Goal: Task Accomplishment & Management: Use online tool/utility

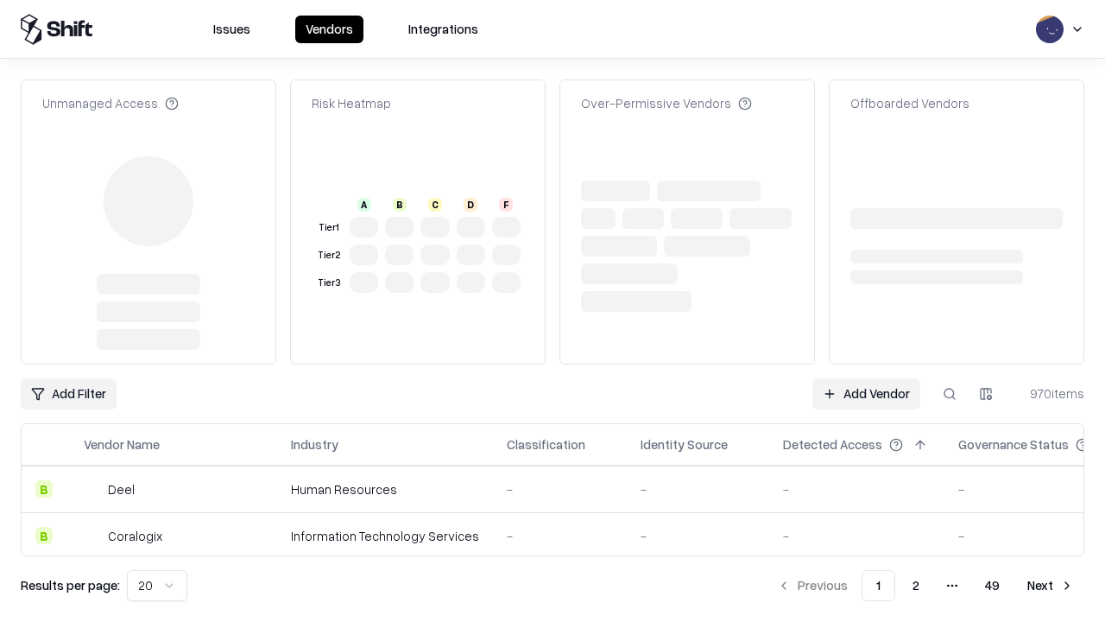
click at [866, 378] on link "Add Vendor" at bounding box center [867, 393] width 108 height 31
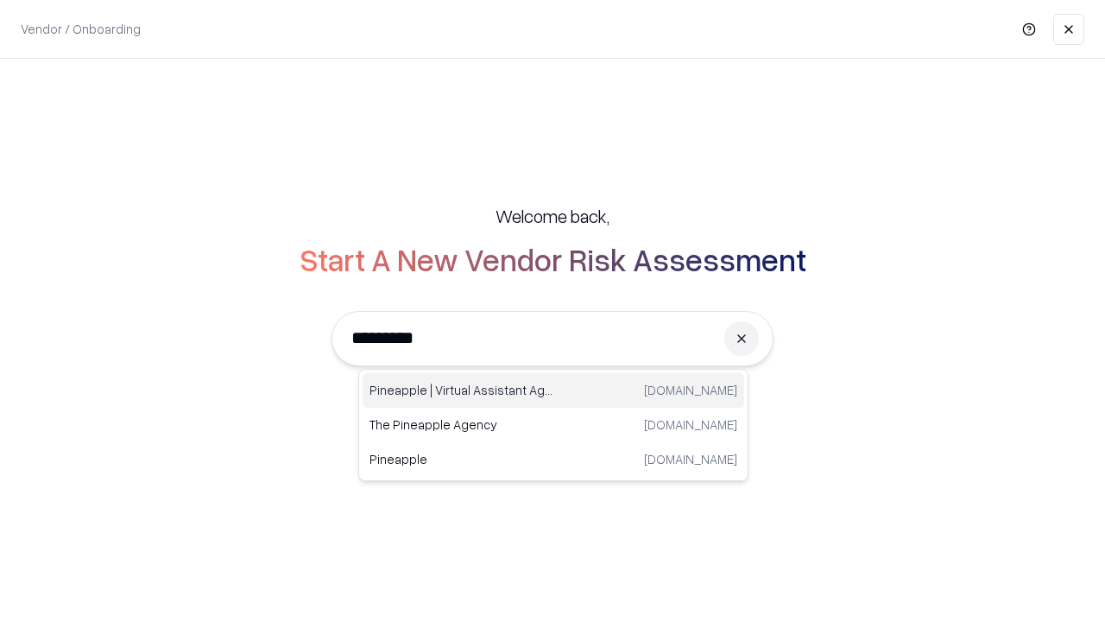
click at [554, 390] on div "Pineapple | Virtual Assistant Agency [DOMAIN_NAME]" at bounding box center [554, 390] width 382 height 35
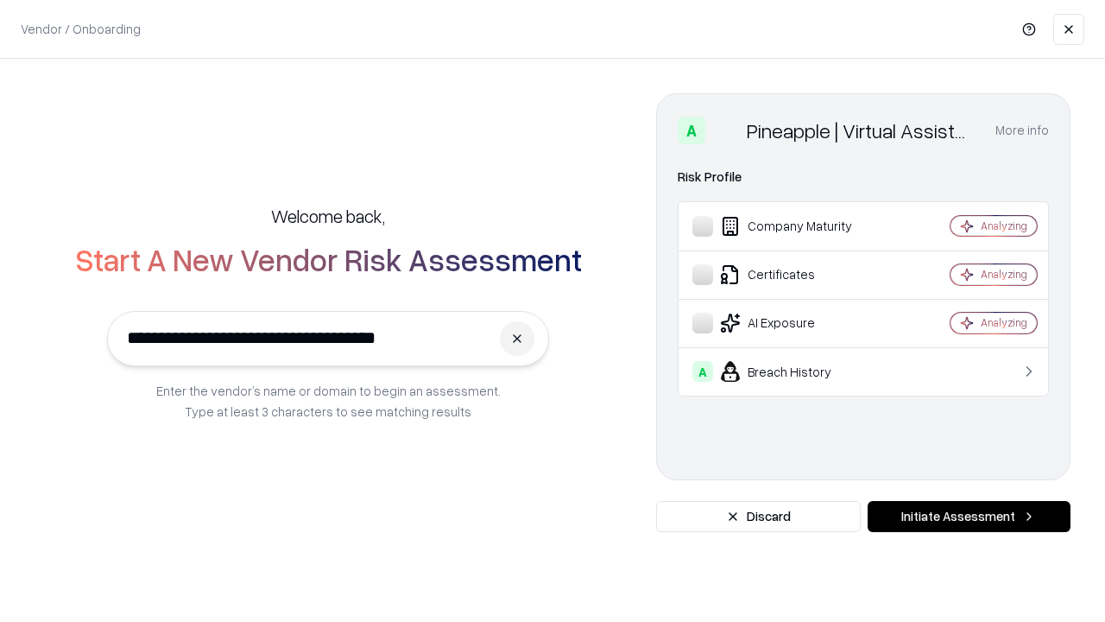
type input "**********"
click at [969, 516] on button "Initiate Assessment" at bounding box center [969, 516] width 203 height 31
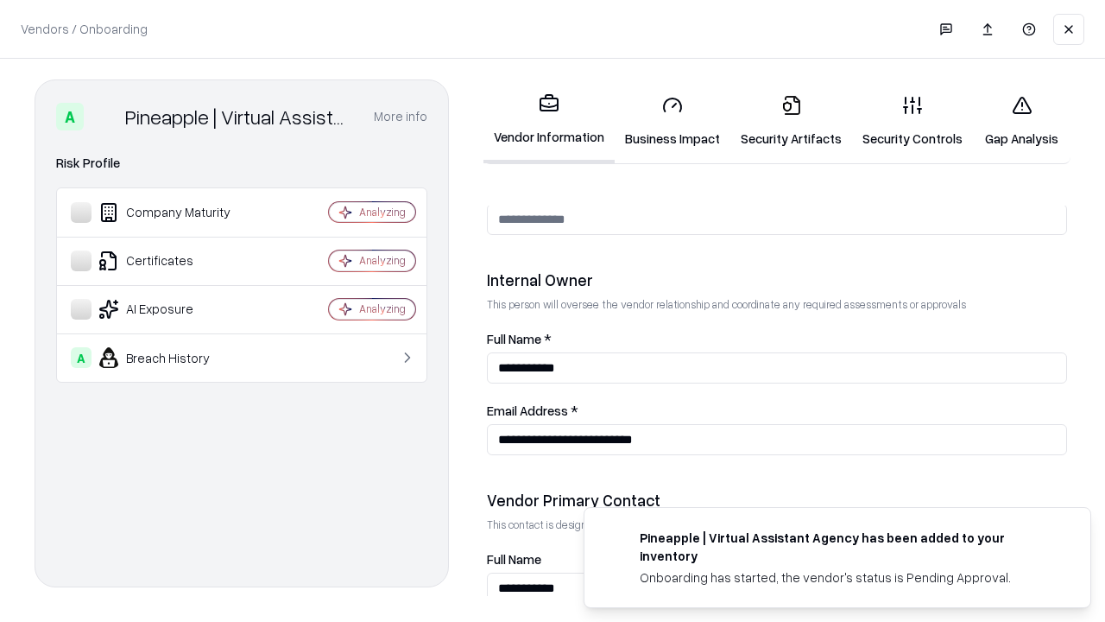
scroll to position [895, 0]
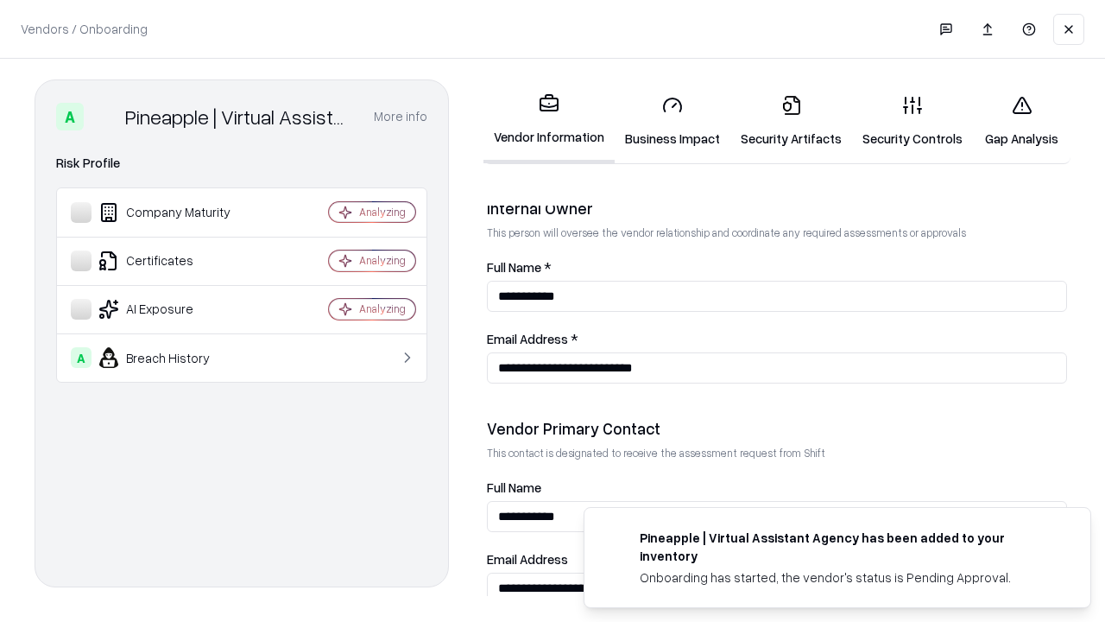
click at [673, 121] on link "Business Impact" at bounding box center [673, 121] width 116 height 80
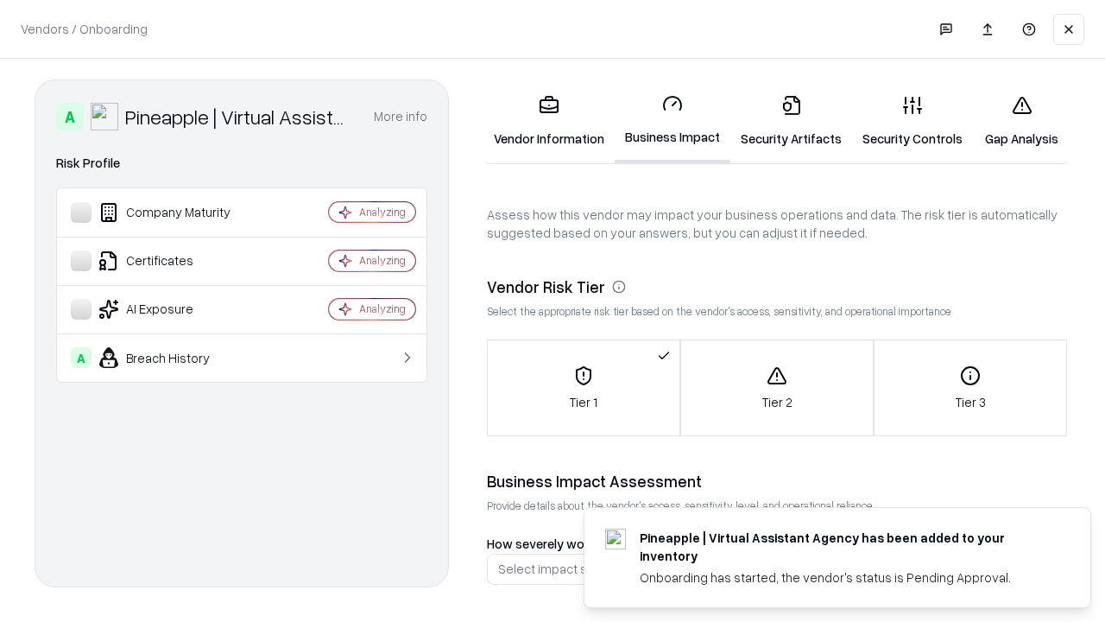
click at [1022, 121] on link "Gap Analysis" at bounding box center [1022, 121] width 98 height 80
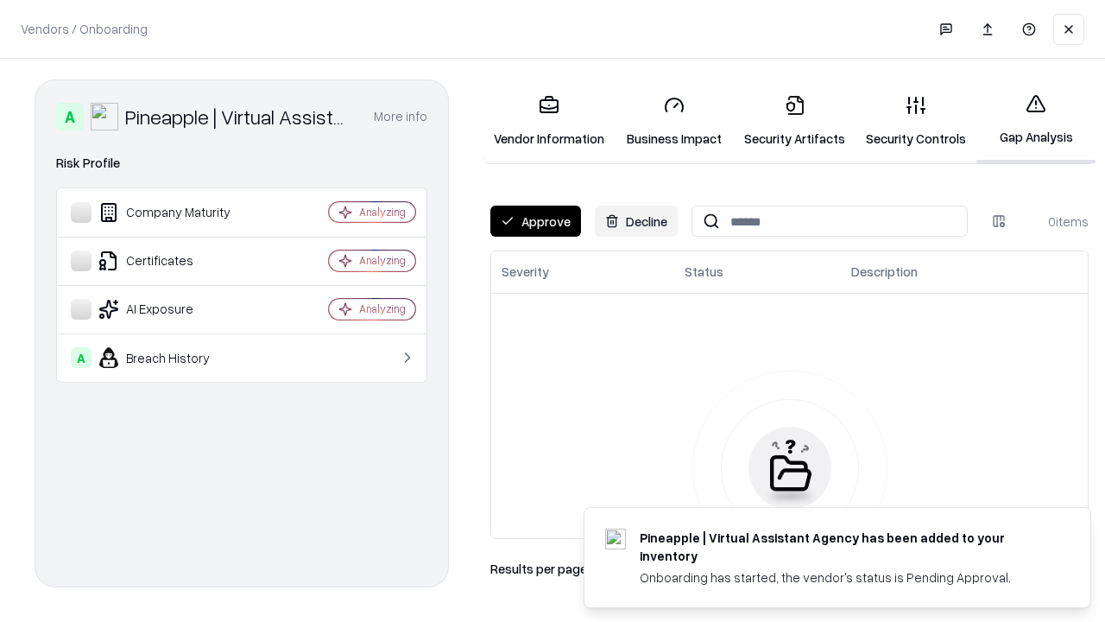
click at [535, 221] on button "Approve" at bounding box center [536, 221] width 91 height 31
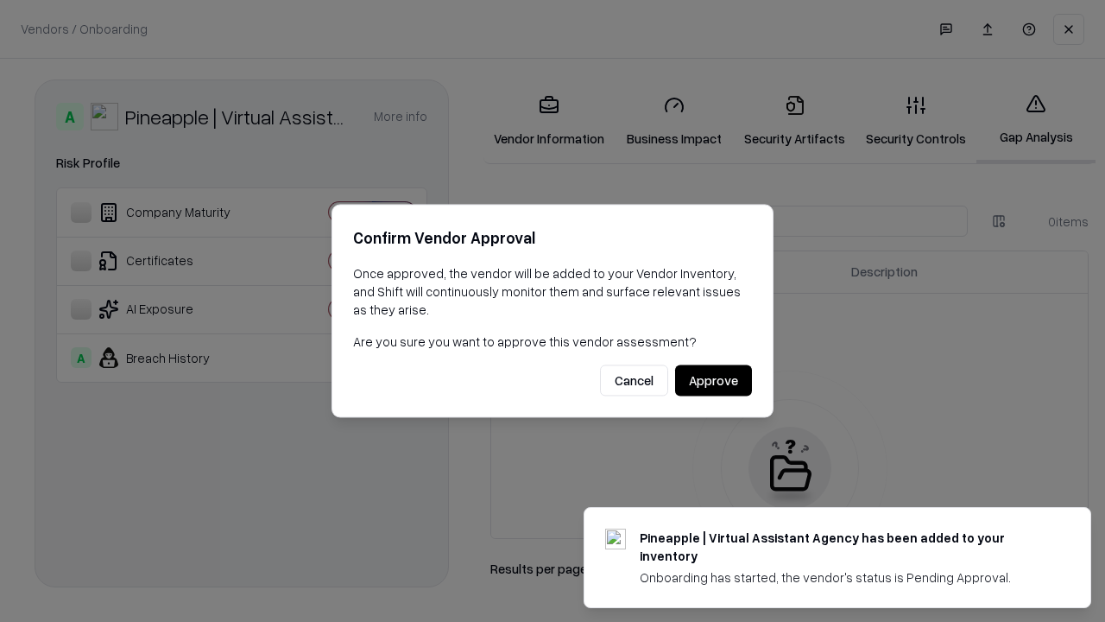
click at [713, 380] on button "Approve" at bounding box center [713, 380] width 77 height 31
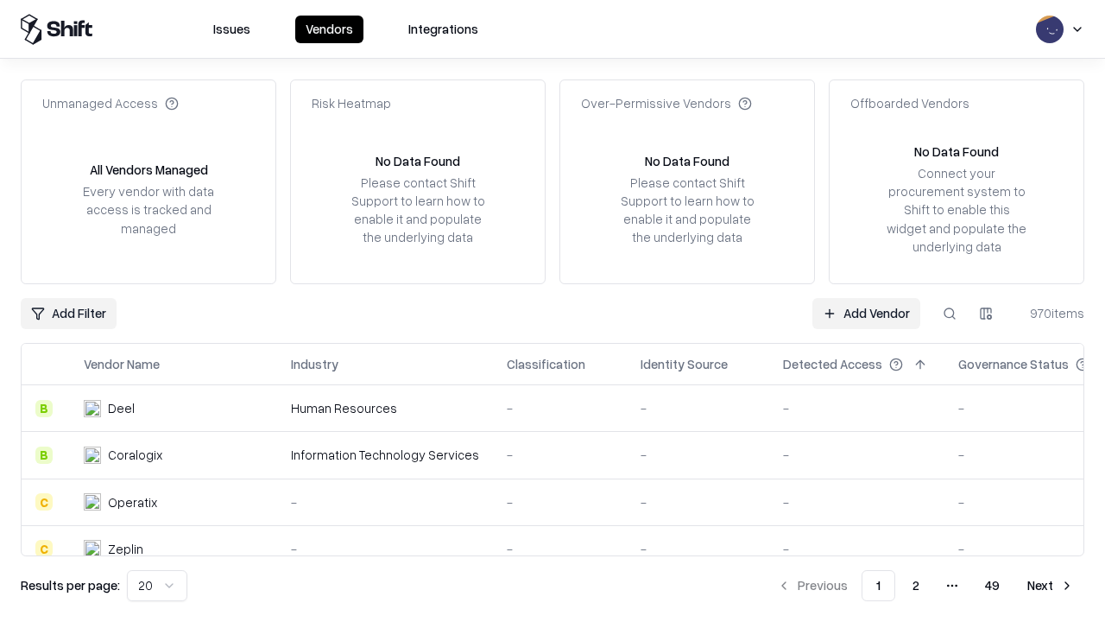
type input "**********"
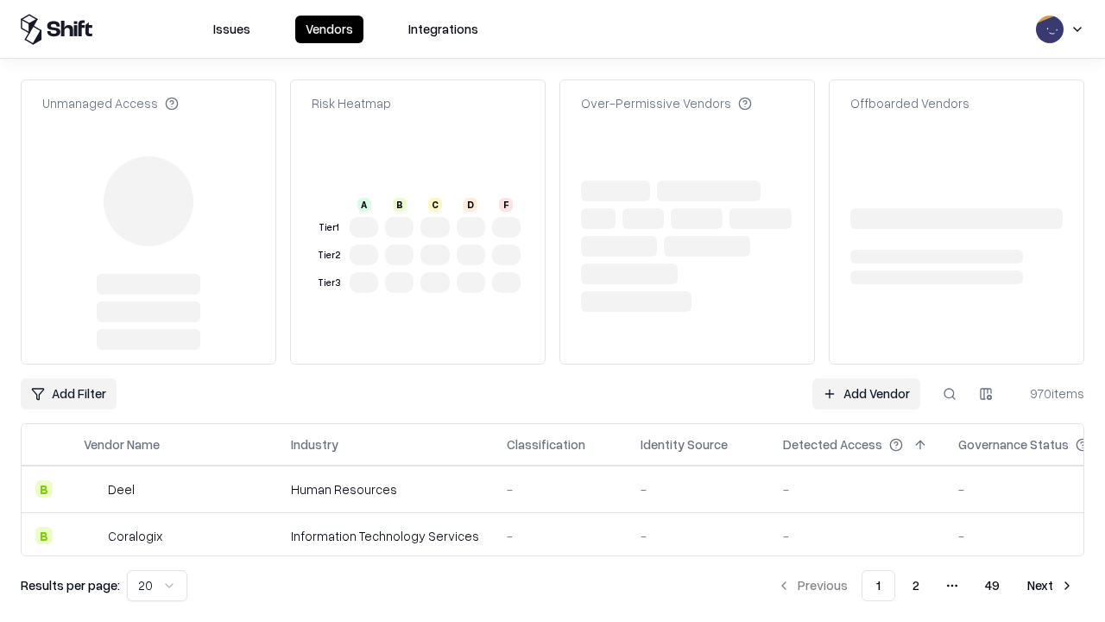
click at [866, 394] on link "Add Vendor" at bounding box center [867, 393] width 108 height 31
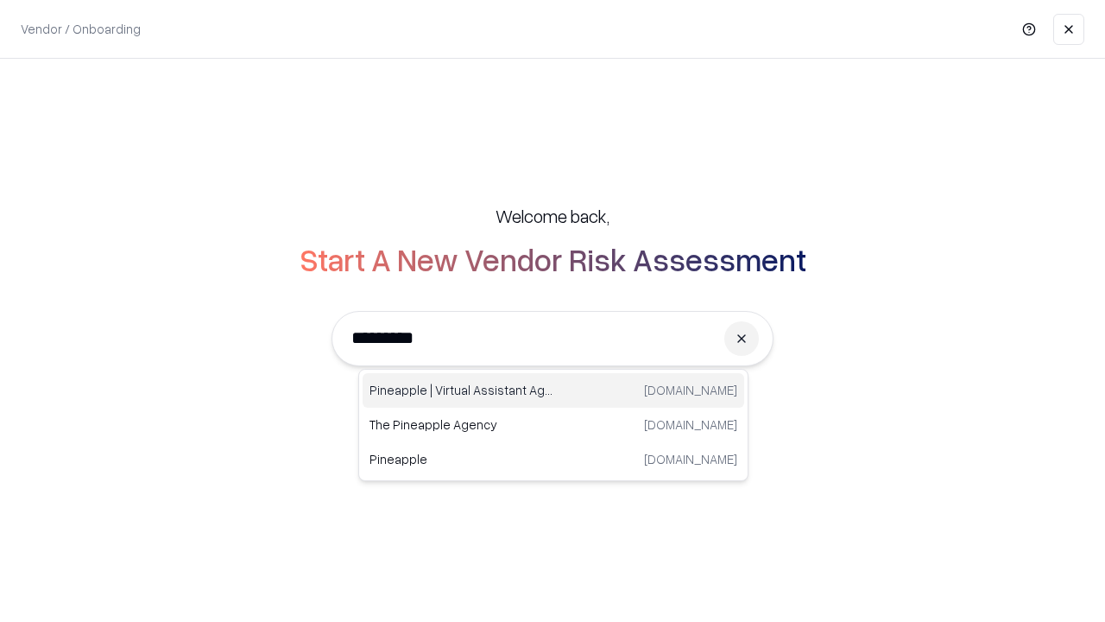
click at [554, 390] on div "Pineapple | Virtual Assistant Agency [DOMAIN_NAME]" at bounding box center [554, 390] width 382 height 35
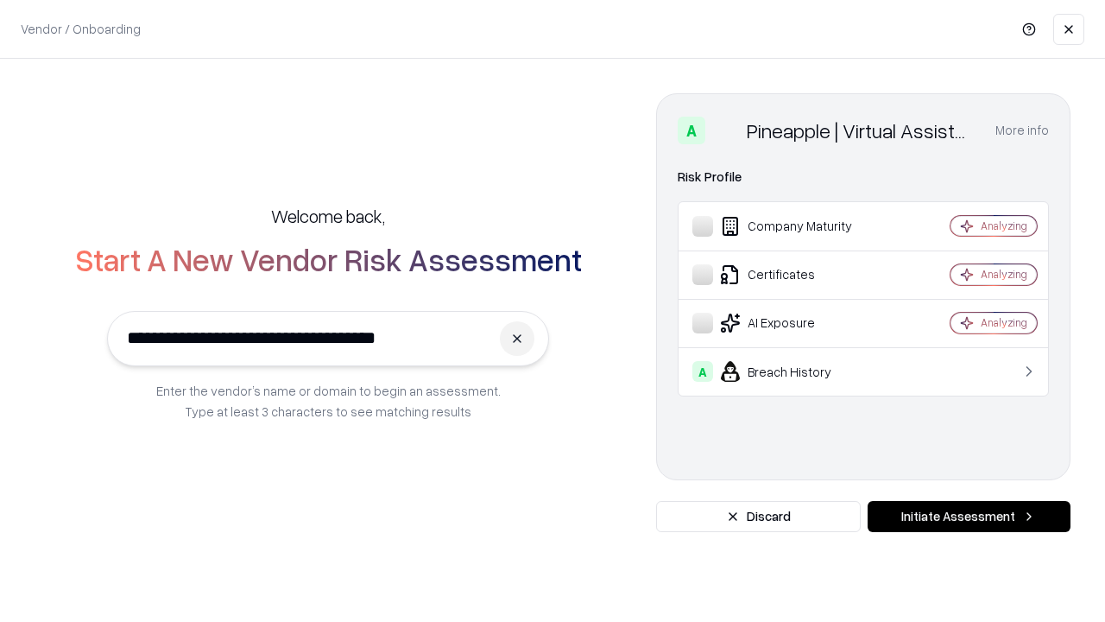
type input "**********"
click at [969, 516] on button "Initiate Assessment" at bounding box center [969, 516] width 203 height 31
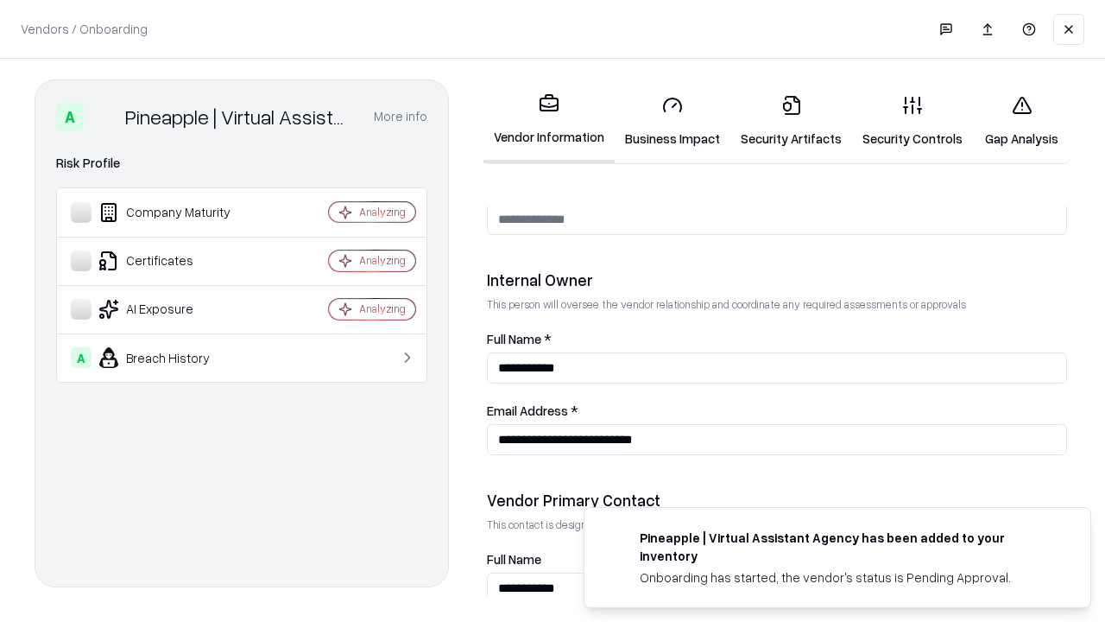
scroll to position [895, 0]
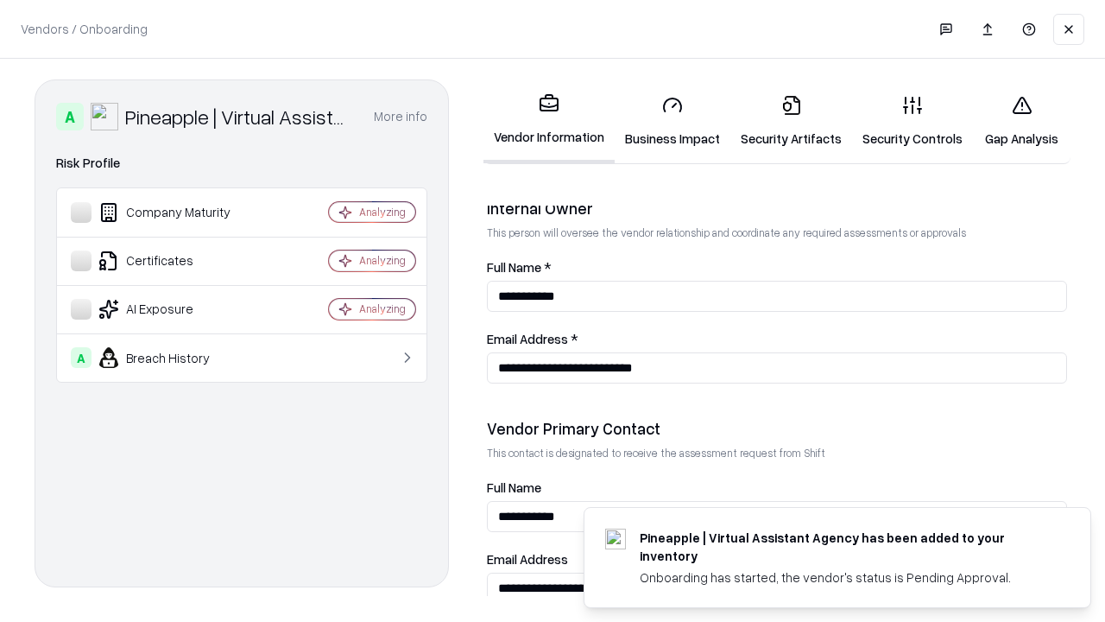
click at [1022, 121] on link "Gap Analysis" at bounding box center [1022, 121] width 98 height 80
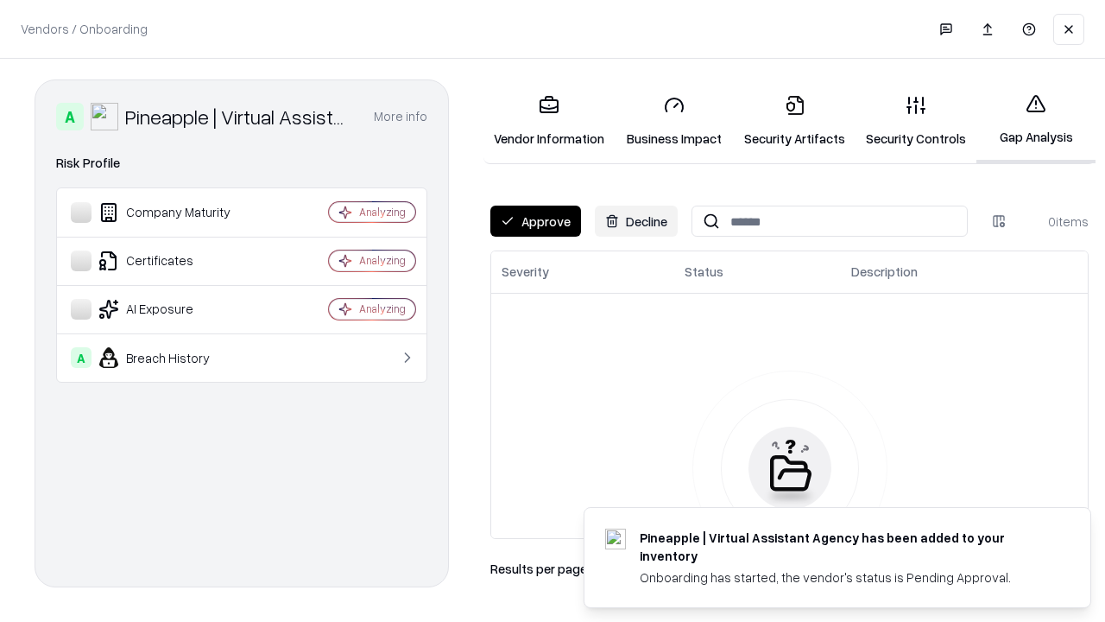
click at [535, 221] on button "Approve" at bounding box center [536, 221] width 91 height 31
